Goal: Transaction & Acquisition: Purchase product/service

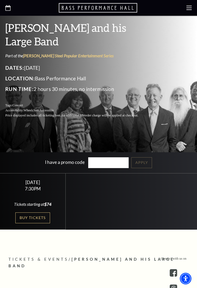
scroll to position [94, 0]
click at [33, 219] on link "Buy Tickets" at bounding box center [32, 217] width 34 height 11
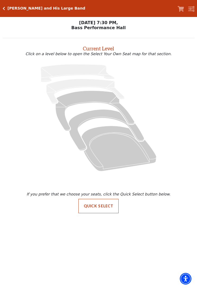
click at [150, 152] on icon "Orchestra / Parterre Circle - Seats Available: 28" at bounding box center [119, 148] width 75 height 45
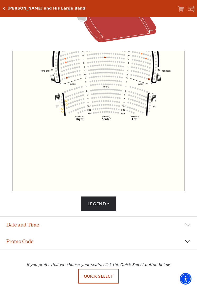
scroll to position [139, 0]
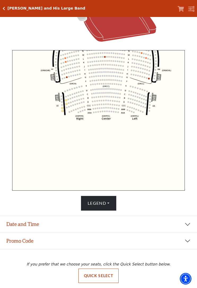
click at [112, 205] on button "Legend" at bounding box center [99, 203] width 36 height 15
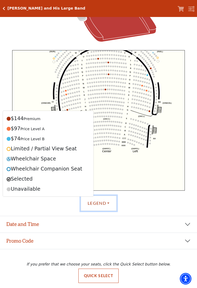
click at [129, 112] on icon "Left (ORPITL) Right (ORPITR) Center (ORPITC) ZZ AA YY BB ZA ZA (ORCL) (ORCR) (O…" at bounding box center [98, 120] width 173 height 140
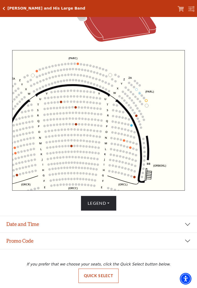
click at [112, 204] on button "Legend" at bounding box center [99, 203] width 36 height 15
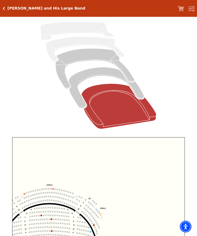
scroll to position [51, 0]
click at [100, 70] on icon "Box Tier - Seats Available: 12" at bounding box center [107, 87] width 76 height 41
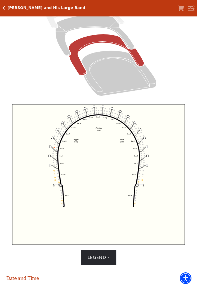
scroll to position [84, 0]
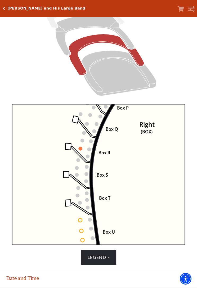
click at [112, 236] on button "Legend" at bounding box center [99, 257] width 36 height 15
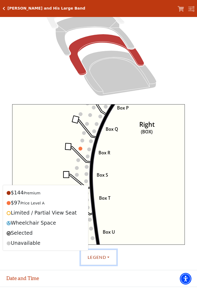
click at [146, 185] on icon "Left (BOX) Right (BOX) Center (BOX) Box ZZ Box U Box T Box S Box R Box Q Box P …" at bounding box center [98, 174] width 173 height 140
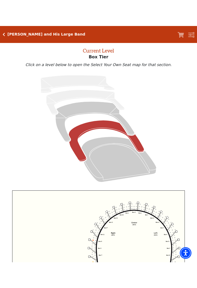
scroll to position [24, 0]
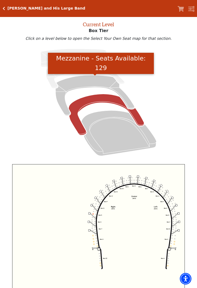
click at [84, 83] on icon "Mezzanine - Seats Available: 129" at bounding box center [95, 95] width 79 height 40
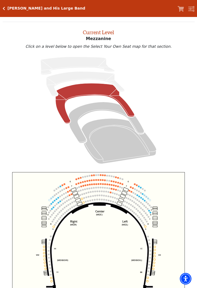
scroll to position [20, 0]
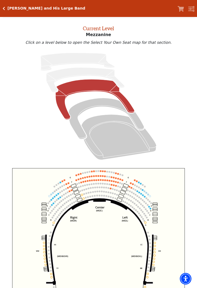
click at [101, 104] on icon "Box Tier - Seats Available: 12" at bounding box center [107, 118] width 76 height 41
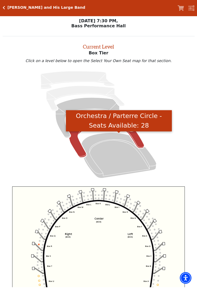
scroll to position [2, 0]
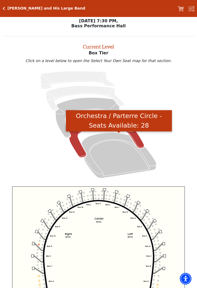
click at [114, 141] on icon "Orchestra / Parterre Circle - Seats Available: 28" at bounding box center [119, 155] width 75 height 45
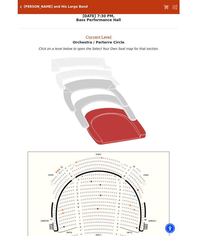
scroll to position [0, 0]
